Goal: Information Seeking & Learning: Learn about a topic

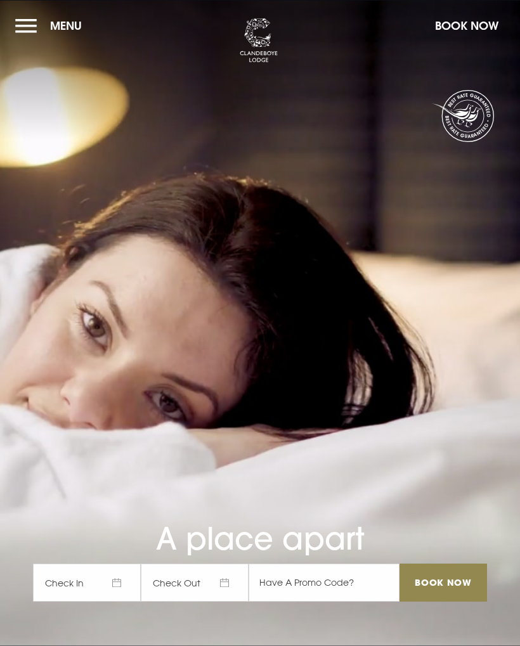
click at [34, 26] on button "Menu" at bounding box center [51, 25] width 73 height 27
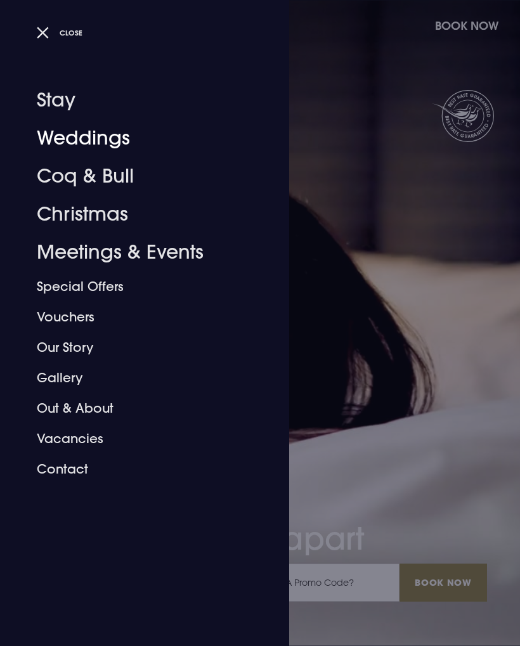
click at [112, 136] on link "Weddings" at bounding box center [137, 138] width 200 height 38
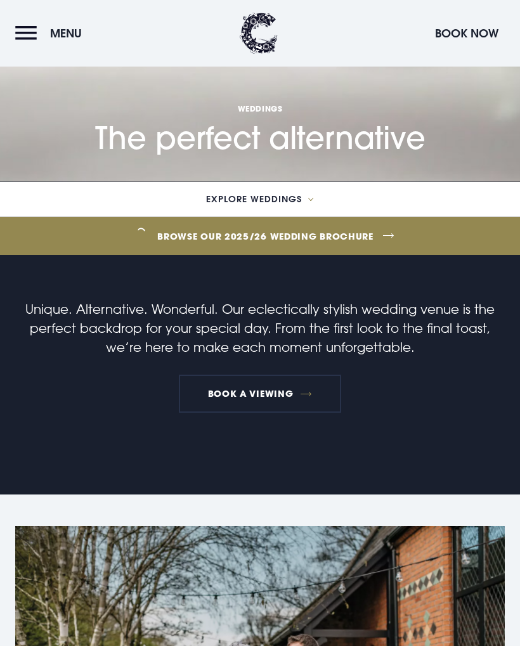
scroll to position [463, 0]
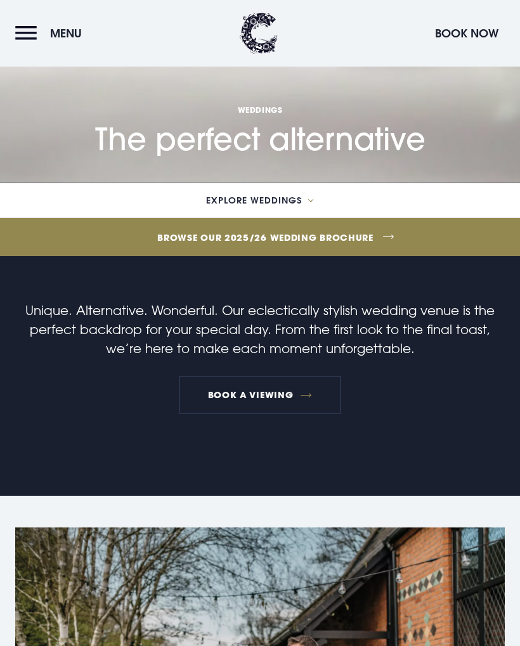
click at [363, 241] on link "Browse our 2025/26 wedding brochure" at bounding box center [265, 238] width 1256 height 48
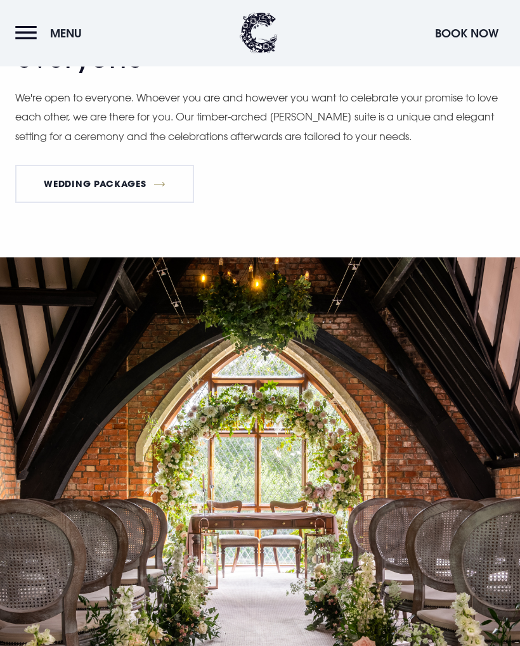
scroll to position [2628, 0]
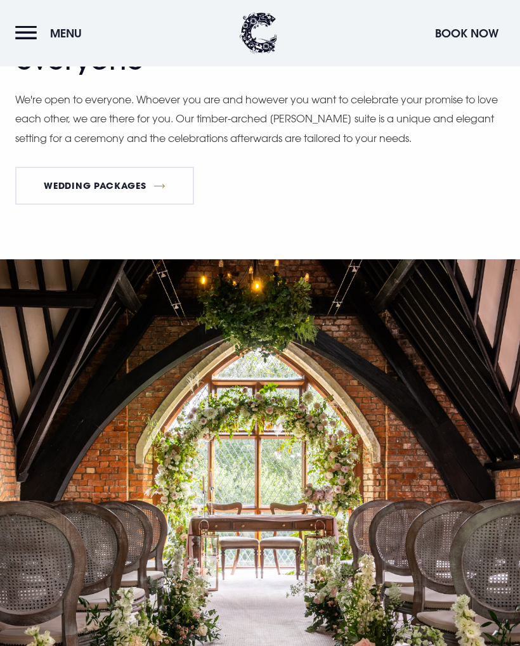
click at [134, 205] on link "Wedding Packages" at bounding box center [104, 186] width 179 height 38
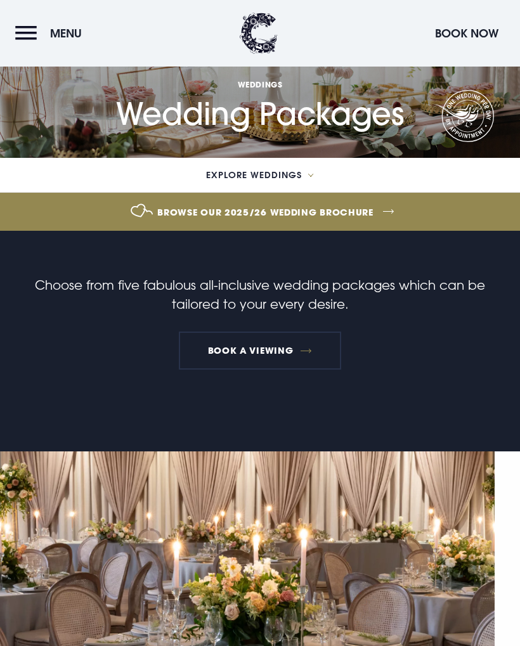
click at [300, 179] on span "Explore Weddings" at bounding box center [254, 175] width 96 height 9
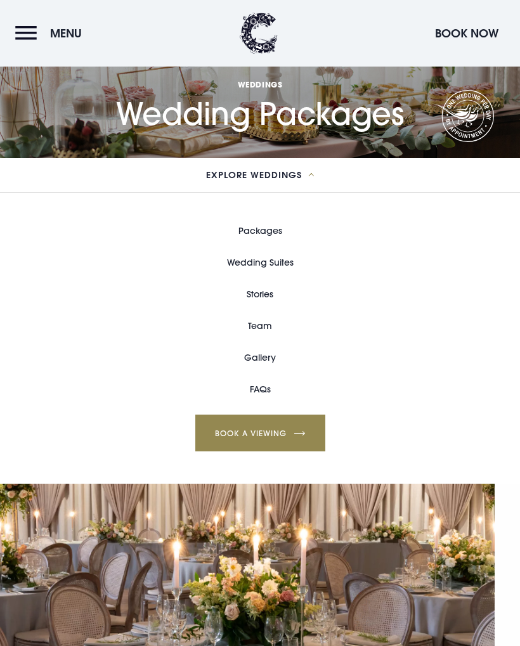
click at [283, 266] on link "Wedding Suites" at bounding box center [260, 263] width 67 height 32
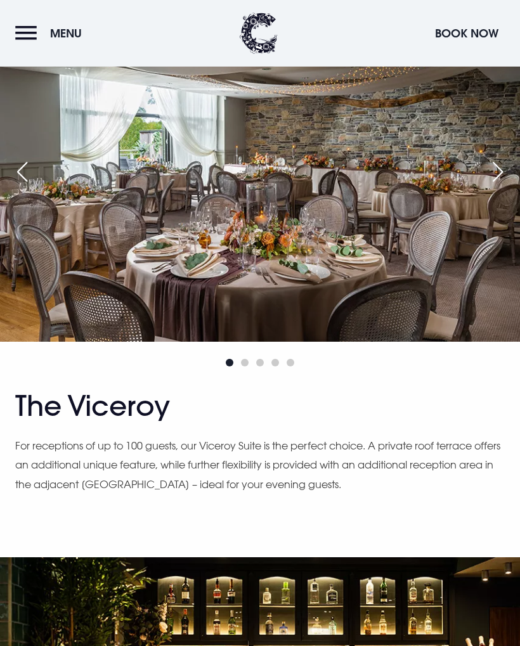
scroll to position [1376, 0]
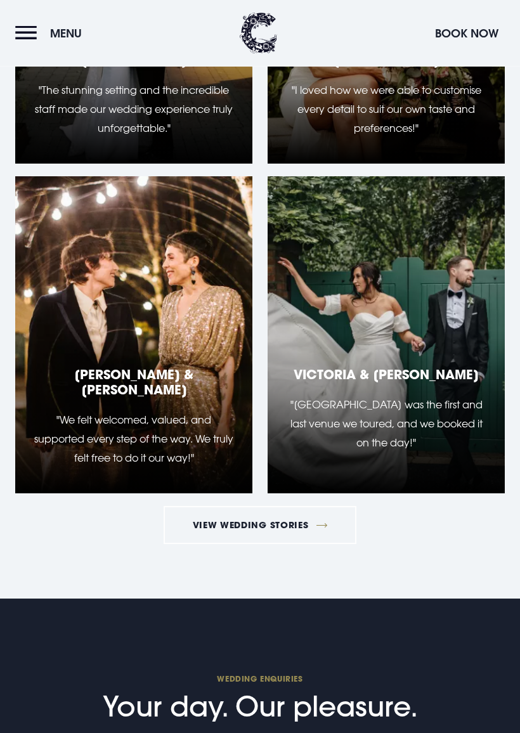
scroll to position [2567, 0]
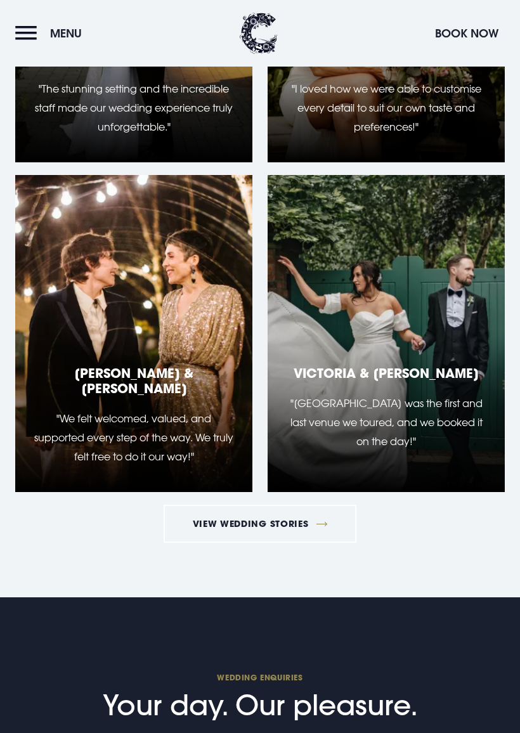
click at [292, 519] on link "View Wedding Stories" at bounding box center [260, 524] width 193 height 38
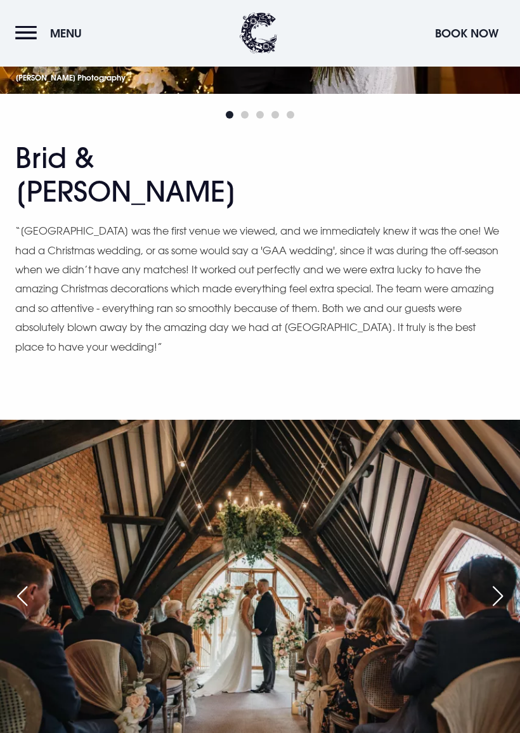
scroll to position [3207, 0]
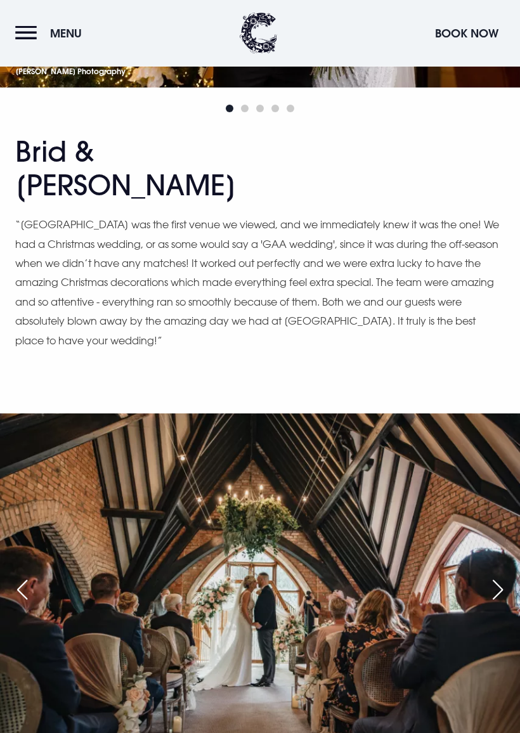
scroll to position [3210, 0]
